Goal: Information Seeking & Learning: Find specific page/section

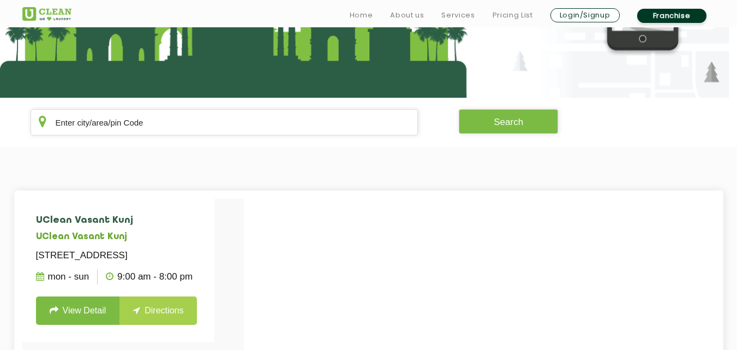
scroll to position [157, 0]
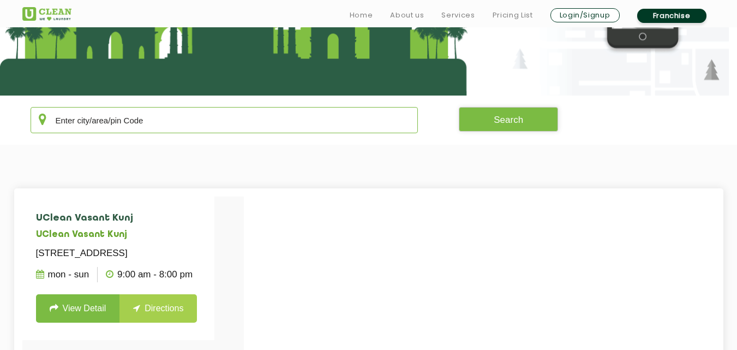
click at [160, 127] on input "text" at bounding box center [225, 120] width 388 height 26
type input "neg"
click at [81, 320] on link "View Detail" at bounding box center [78, 308] width 84 height 28
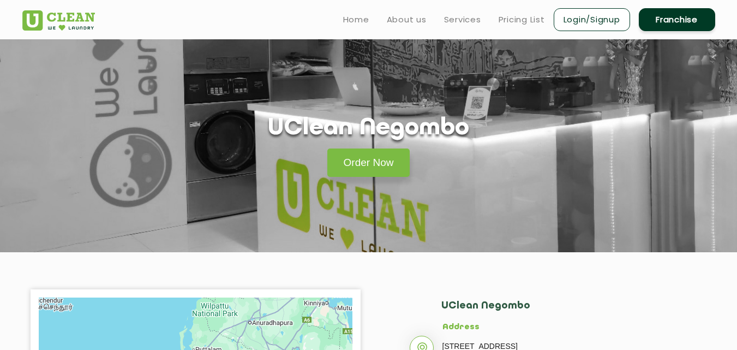
click at [532, 13] on li "Pricing List" at bounding box center [522, 20] width 46 height 14
click at [531, 13] on li "Pricing List" at bounding box center [522, 20] width 46 height 14
click at [527, 27] on ul "Home About us Services Pricing List Login/Signup Franchise" at bounding box center [525, 20] width 381 height 26
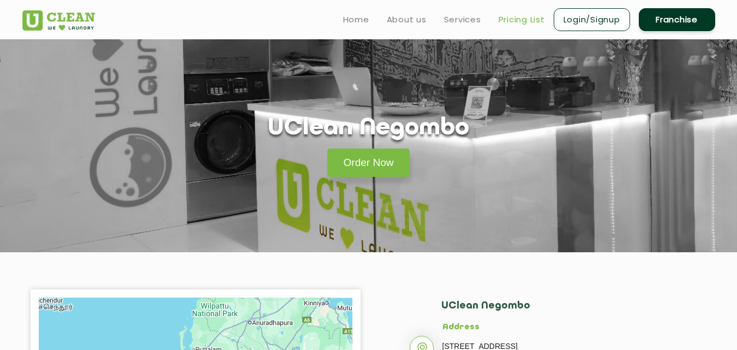
click at [528, 24] on link "Pricing List" at bounding box center [522, 19] width 46 height 13
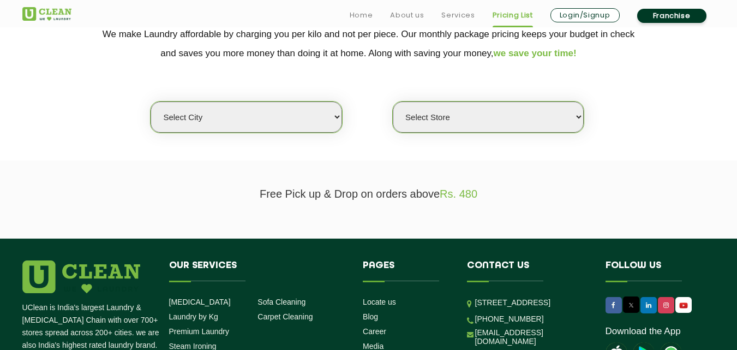
scroll to position [244, 0]
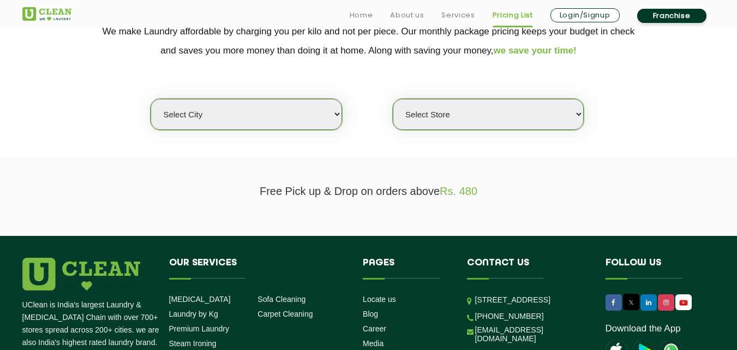
click at [311, 119] on select "Select city [GEOGRAPHIC_DATA] [GEOGRAPHIC_DATA] [GEOGRAPHIC_DATA] [GEOGRAPHIC_D…" at bounding box center [246, 114] width 191 height 31
select select "209"
click at [464, 127] on select "Select Store" at bounding box center [488, 114] width 191 height 31
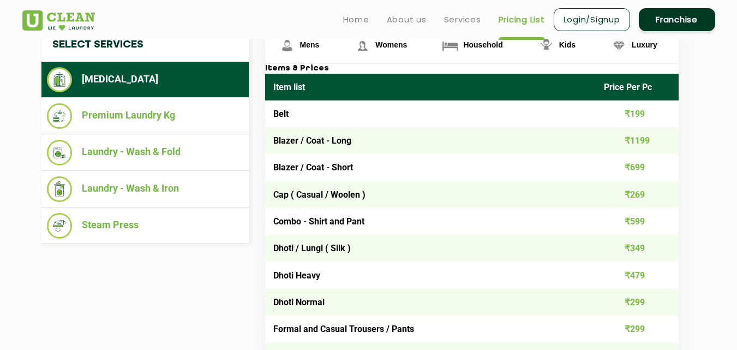
scroll to position [429, 0]
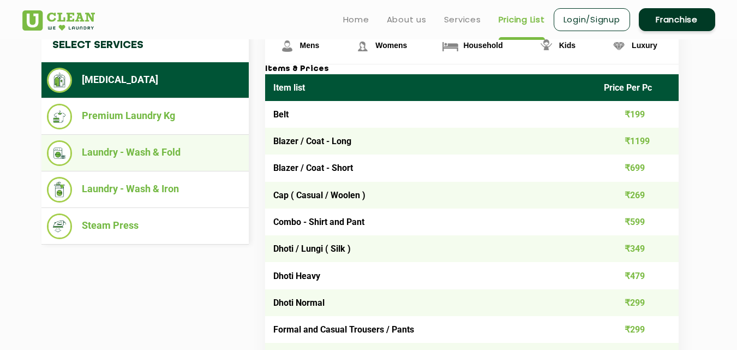
click at [204, 159] on li "Laundry - Wash & Fold" at bounding box center [145, 153] width 196 height 26
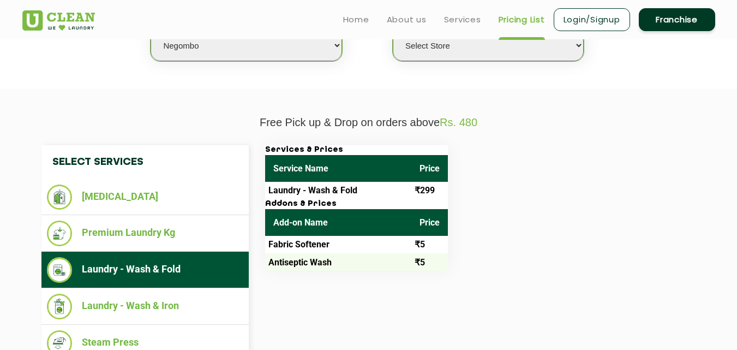
scroll to position [309, 0]
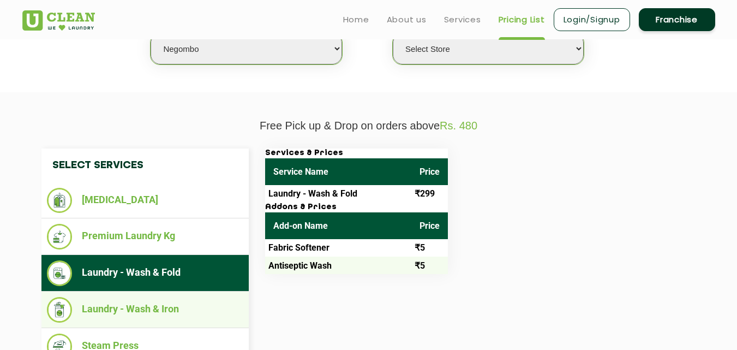
click at [138, 306] on li "Laundry - Wash & Iron" at bounding box center [145, 310] width 196 height 26
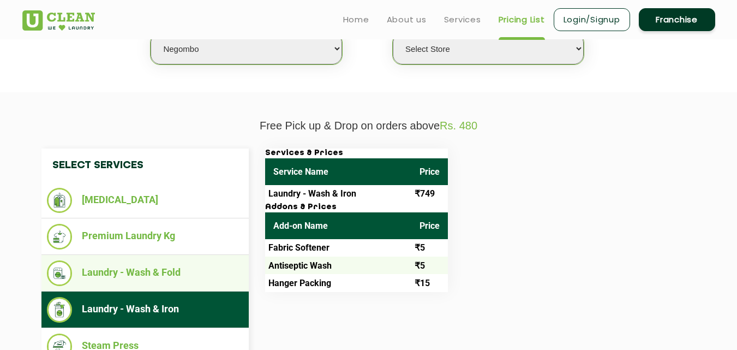
click at [164, 268] on li "Laundry - Wash & Fold" at bounding box center [145, 273] width 196 height 26
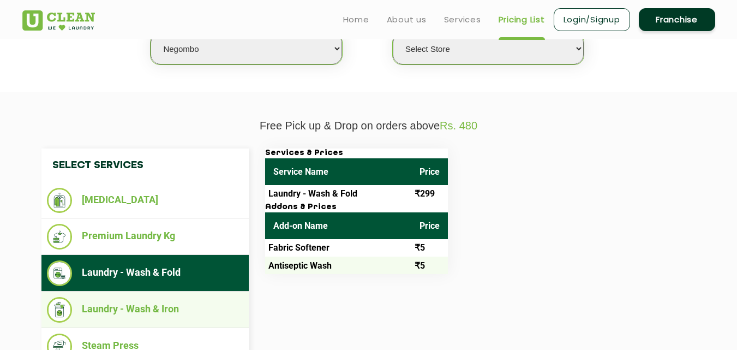
click at [150, 306] on li "Laundry - Wash & Iron" at bounding box center [145, 310] width 196 height 26
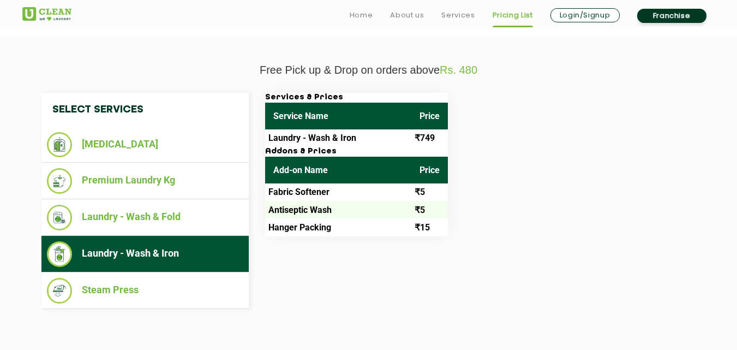
scroll to position [371, 0]
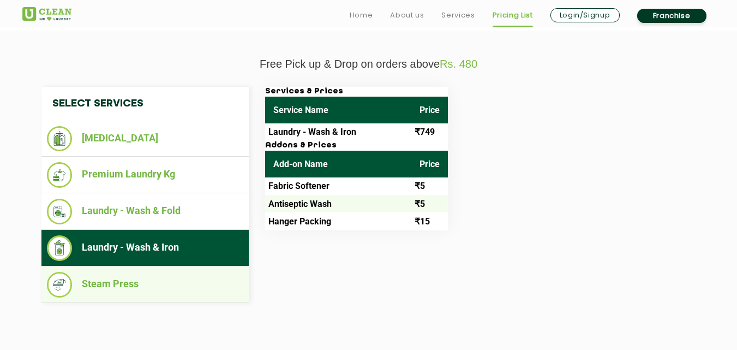
click at [150, 287] on li "Steam Press" at bounding box center [145, 285] width 196 height 26
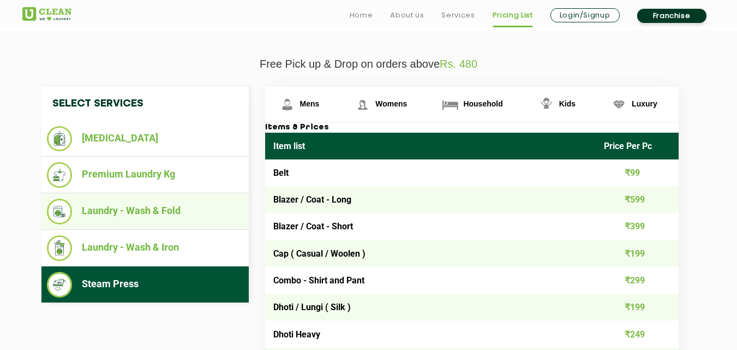
click at [160, 217] on li "Laundry - Wash & Fold" at bounding box center [145, 212] width 196 height 26
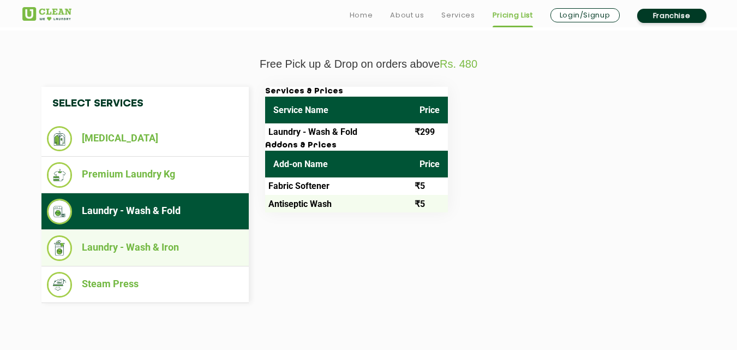
click at [151, 244] on li "Laundry - Wash & Iron" at bounding box center [145, 248] width 196 height 26
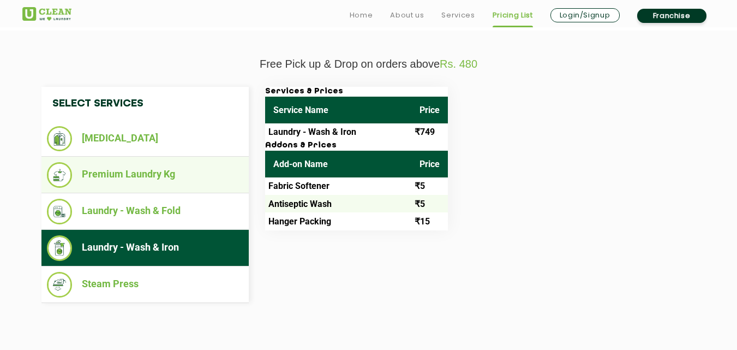
click at [205, 174] on li "Premium Laundry Kg" at bounding box center [145, 175] width 196 height 26
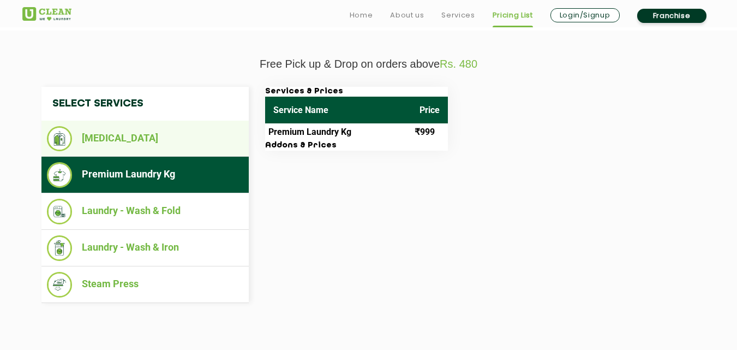
click at [184, 142] on li "[MEDICAL_DATA]" at bounding box center [145, 138] width 196 height 25
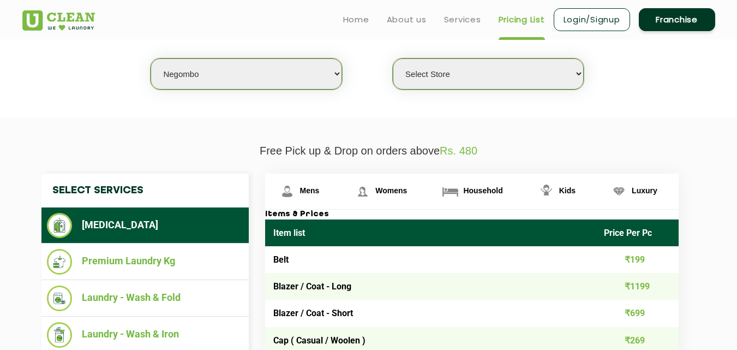
scroll to position [258, 0]
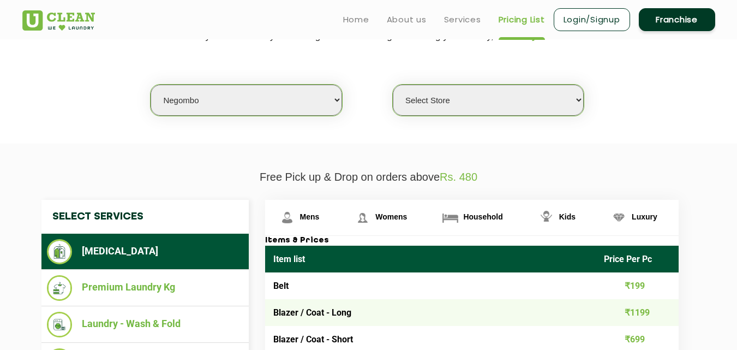
click at [454, 109] on select "Select Store [GEOGRAPHIC_DATA]" at bounding box center [488, 100] width 191 height 31
select select "616"
click at [393, 85] on select "Select Store [GEOGRAPHIC_DATA]" at bounding box center [488, 100] width 191 height 31
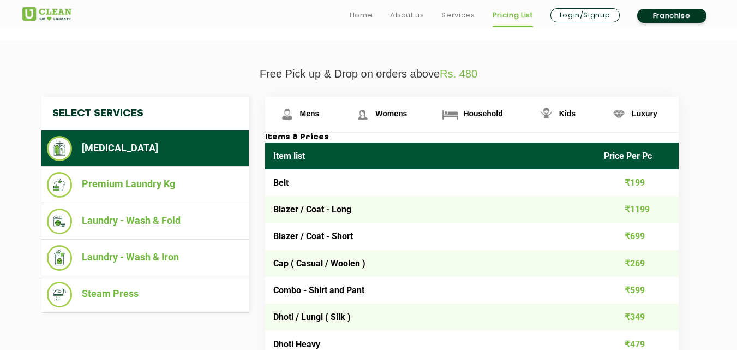
scroll to position [364, 0]
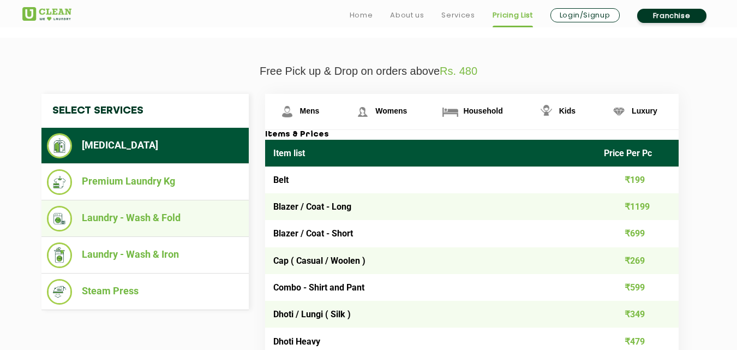
click at [187, 222] on li "Laundry - Wash & Fold" at bounding box center [145, 219] width 196 height 26
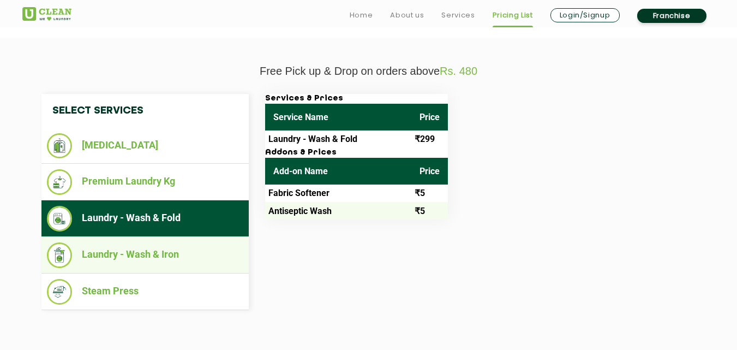
click at [141, 250] on li "Laundry - Wash & Iron" at bounding box center [145, 255] width 196 height 26
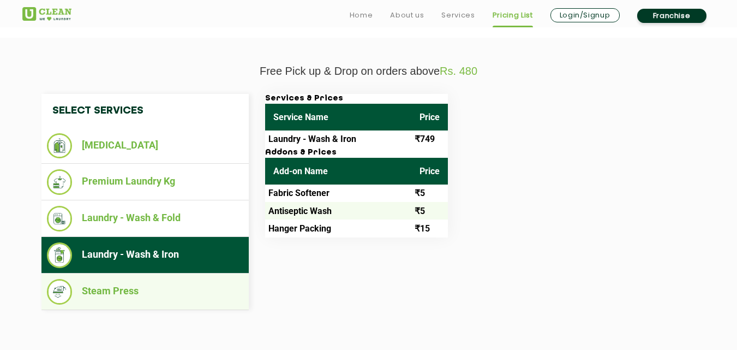
click at [132, 288] on li "Steam Press" at bounding box center [145, 292] width 196 height 26
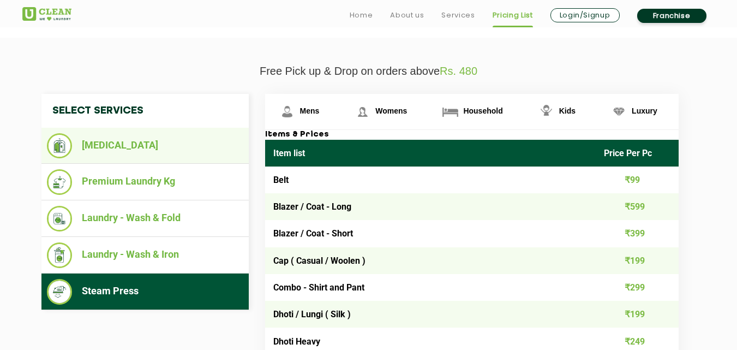
click at [184, 151] on li "[MEDICAL_DATA]" at bounding box center [145, 145] width 196 height 25
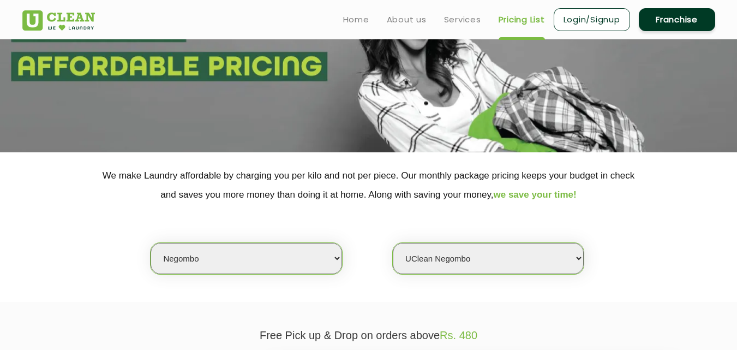
scroll to position [98, 0]
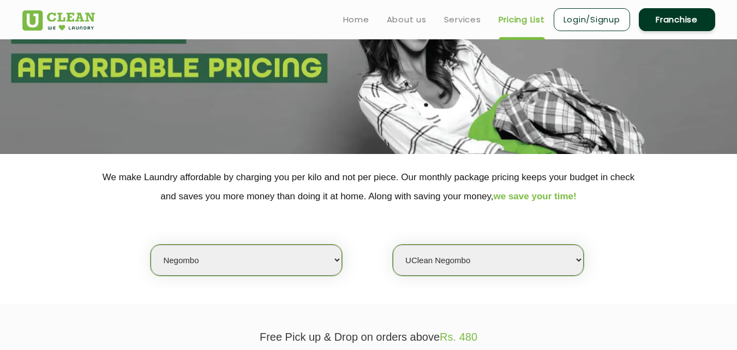
click at [299, 254] on select "Select city [GEOGRAPHIC_DATA] [GEOGRAPHIC_DATA] [GEOGRAPHIC_DATA] [GEOGRAPHIC_D…" at bounding box center [246, 259] width 191 height 31
select select "104"
click at [562, 208] on div "Select city [GEOGRAPHIC_DATA] [GEOGRAPHIC_DATA] [GEOGRAPHIC_DATA] [GEOGRAPHIC_D…" at bounding box center [368, 241] width 709 height 70
select select "0"
click at [332, 266] on select "Select city [GEOGRAPHIC_DATA] [GEOGRAPHIC_DATA] [GEOGRAPHIC_DATA] [GEOGRAPHIC_D…" at bounding box center [246, 259] width 191 height 31
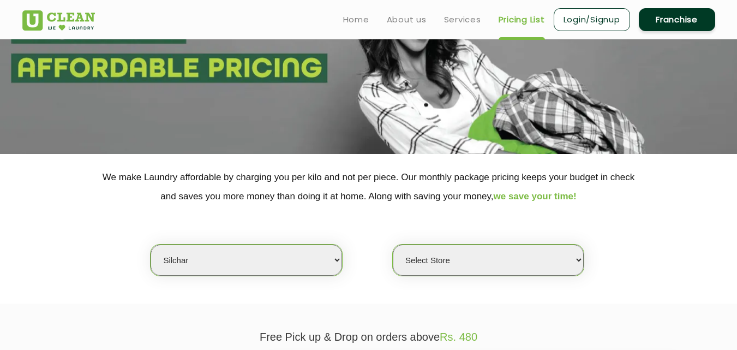
select select "97"
click at [395, 259] on select "Select Store" at bounding box center [488, 259] width 191 height 31
select select
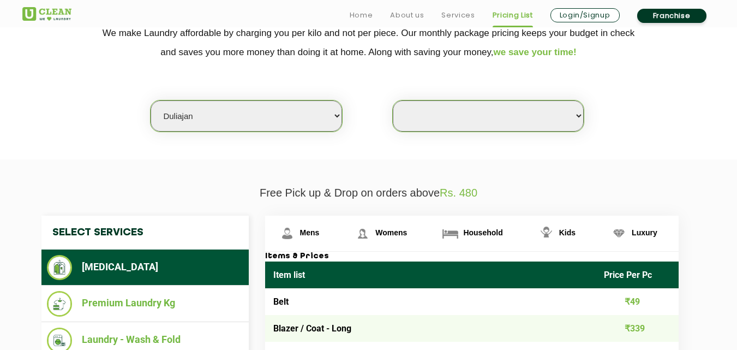
scroll to position [262, 0]
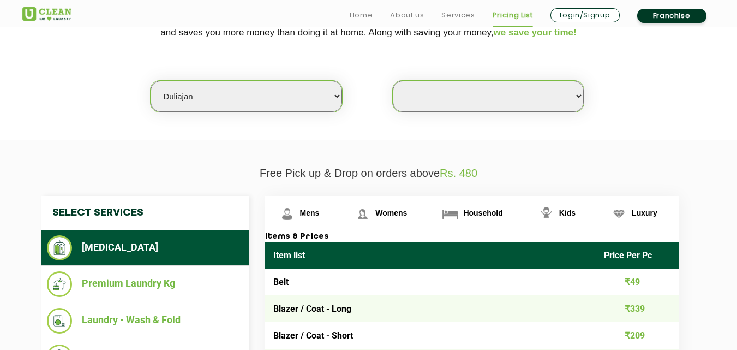
click at [579, 97] on select "Select Store [GEOGRAPHIC_DATA]" at bounding box center [488, 96] width 191 height 31
click at [642, 130] on section "We make Laundry affordable by charging you per kilo and not per piece. Our mont…" at bounding box center [368, 65] width 737 height 150
click at [551, 98] on select "Select Store [GEOGRAPHIC_DATA]" at bounding box center [488, 96] width 191 height 31
click at [673, 80] on div "Select city [GEOGRAPHIC_DATA] [GEOGRAPHIC_DATA] [GEOGRAPHIC_DATA] [GEOGRAPHIC_D…" at bounding box center [368, 77] width 709 height 70
click at [579, 97] on select "Select Store [GEOGRAPHIC_DATA]" at bounding box center [488, 96] width 191 height 31
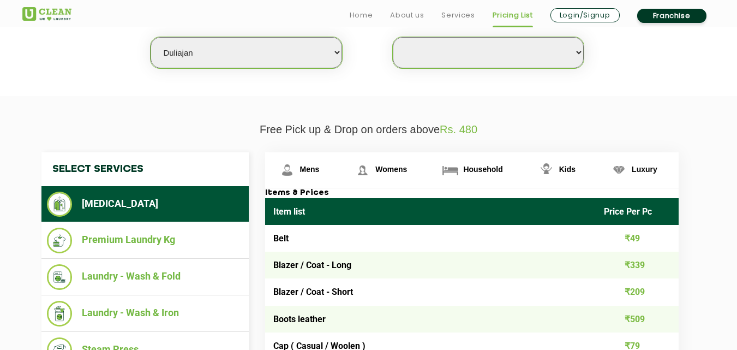
scroll to position [309, 0]
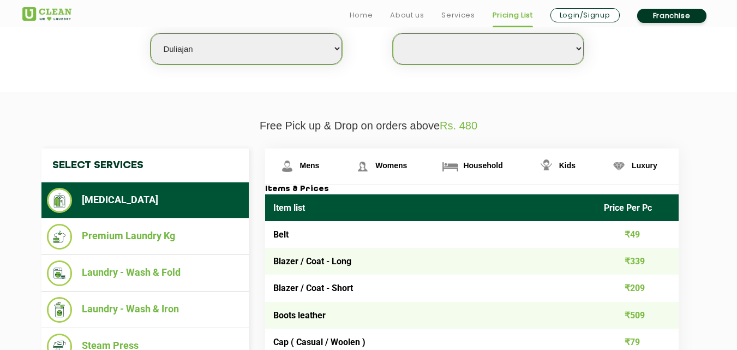
click at [578, 50] on select "Select Store [GEOGRAPHIC_DATA]" at bounding box center [488, 48] width 191 height 31
click at [689, 68] on section "We make Laundry affordable by charging you per kilo and not per piece. Our mont…" at bounding box center [368, 18] width 737 height 150
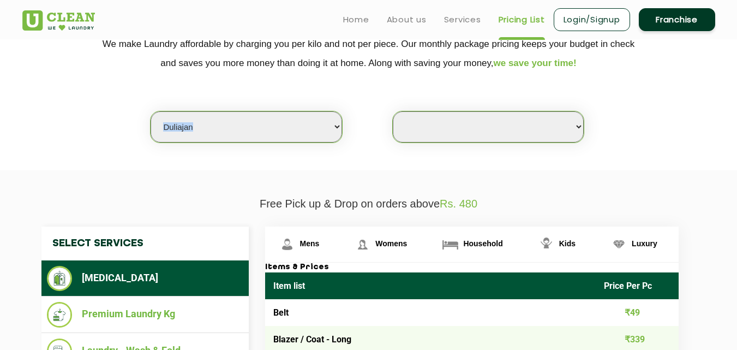
scroll to position [171, 0]
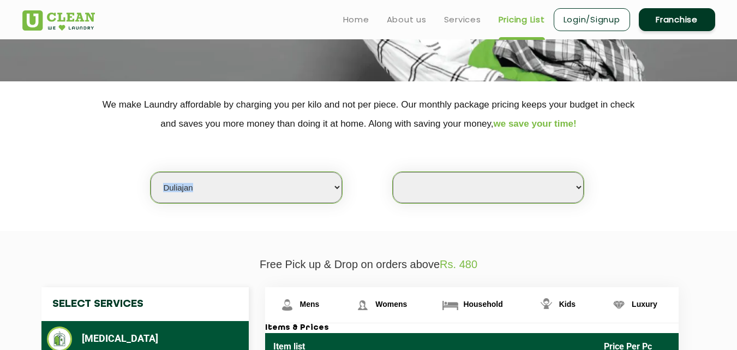
click at [342, 189] on div "Select city [GEOGRAPHIC_DATA] [GEOGRAPHIC_DATA] [GEOGRAPHIC_DATA] [GEOGRAPHIC_D…" at bounding box center [246, 187] width 192 height 32
click at [326, 187] on select "Select city [GEOGRAPHIC_DATA] [GEOGRAPHIC_DATA] [GEOGRAPHIC_DATA] [GEOGRAPHIC_D…" at bounding box center [246, 187] width 191 height 31
click at [367, 202] on div "Select city [GEOGRAPHIC_DATA] [GEOGRAPHIC_DATA] [GEOGRAPHIC_DATA] [GEOGRAPHIC_D…" at bounding box center [368, 168] width 709 height 70
click at [333, 192] on select "Select city [GEOGRAPHIC_DATA] [GEOGRAPHIC_DATA] [GEOGRAPHIC_DATA] [GEOGRAPHIC_D…" at bounding box center [246, 187] width 191 height 31
click at [387, 168] on div "Select city [GEOGRAPHIC_DATA] [GEOGRAPHIC_DATA] [GEOGRAPHIC_DATA] [GEOGRAPHIC_D…" at bounding box center [368, 168] width 709 height 70
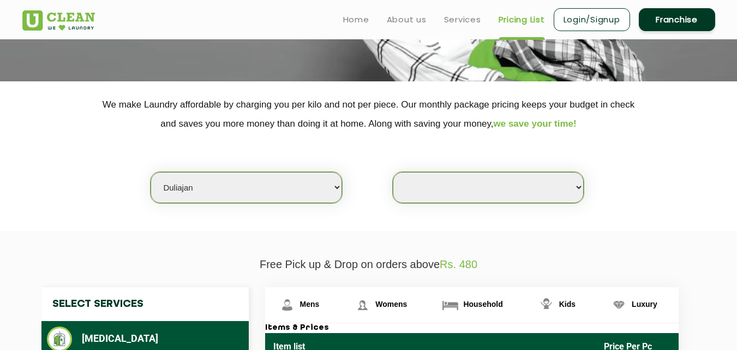
click at [579, 192] on select "Select Store [GEOGRAPHIC_DATA]" at bounding box center [488, 187] width 191 height 31
click at [577, 190] on select "Select Store [GEOGRAPHIC_DATA]" at bounding box center [488, 187] width 191 height 31
click at [618, 183] on div "Select city [GEOGRAPHIC_DATA] [GEOGRAPHIC_DATA] [GEOGRAPHIC_DATA] [GEOGRAPHIC_D…" at bounding box center [368, 168] width 709 height 70
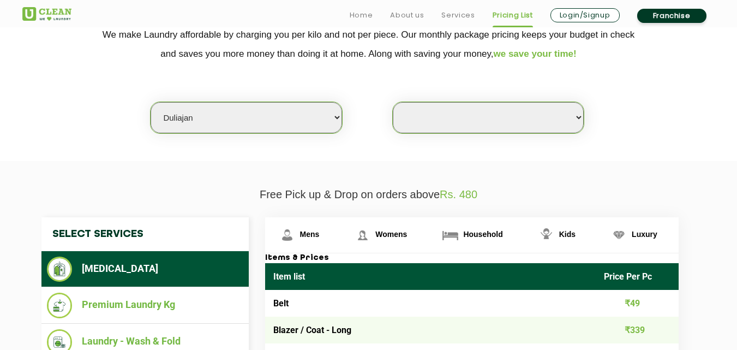
scroll to position [273, 0]
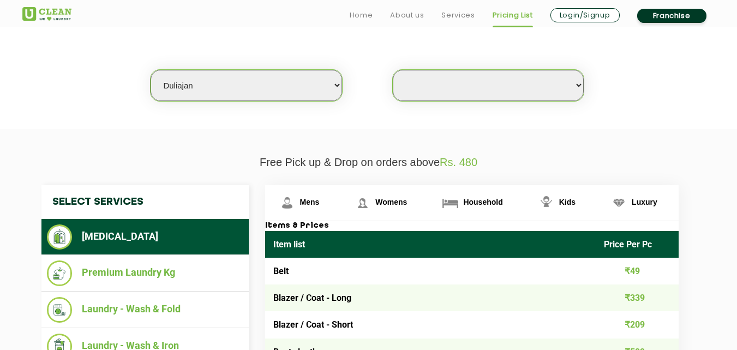
click at [317, 82] on select "Select city [GEOGRAPHIC_DATA] [GEOGRAPHIC_DATA] [GEOGRAPHIC_DATA] [GEOGRAPHIC_D…" at bounding box center [246, 85] width 191 height 31
